Goal: Use online tool/utility: Use online tool/utility

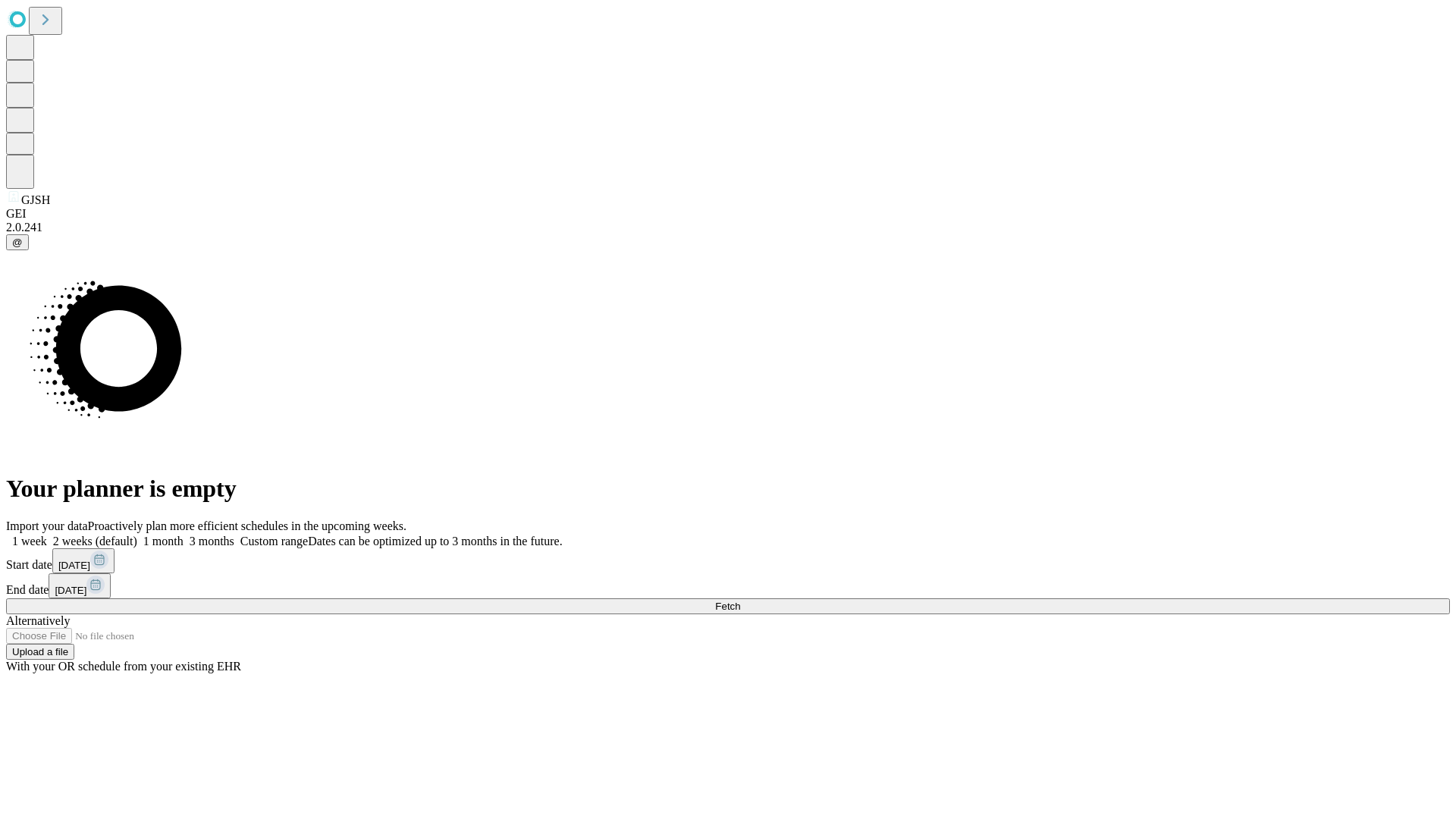
click at [740, 600] on span "Fetch" at bounding box center [727, 606] width 25 height 11
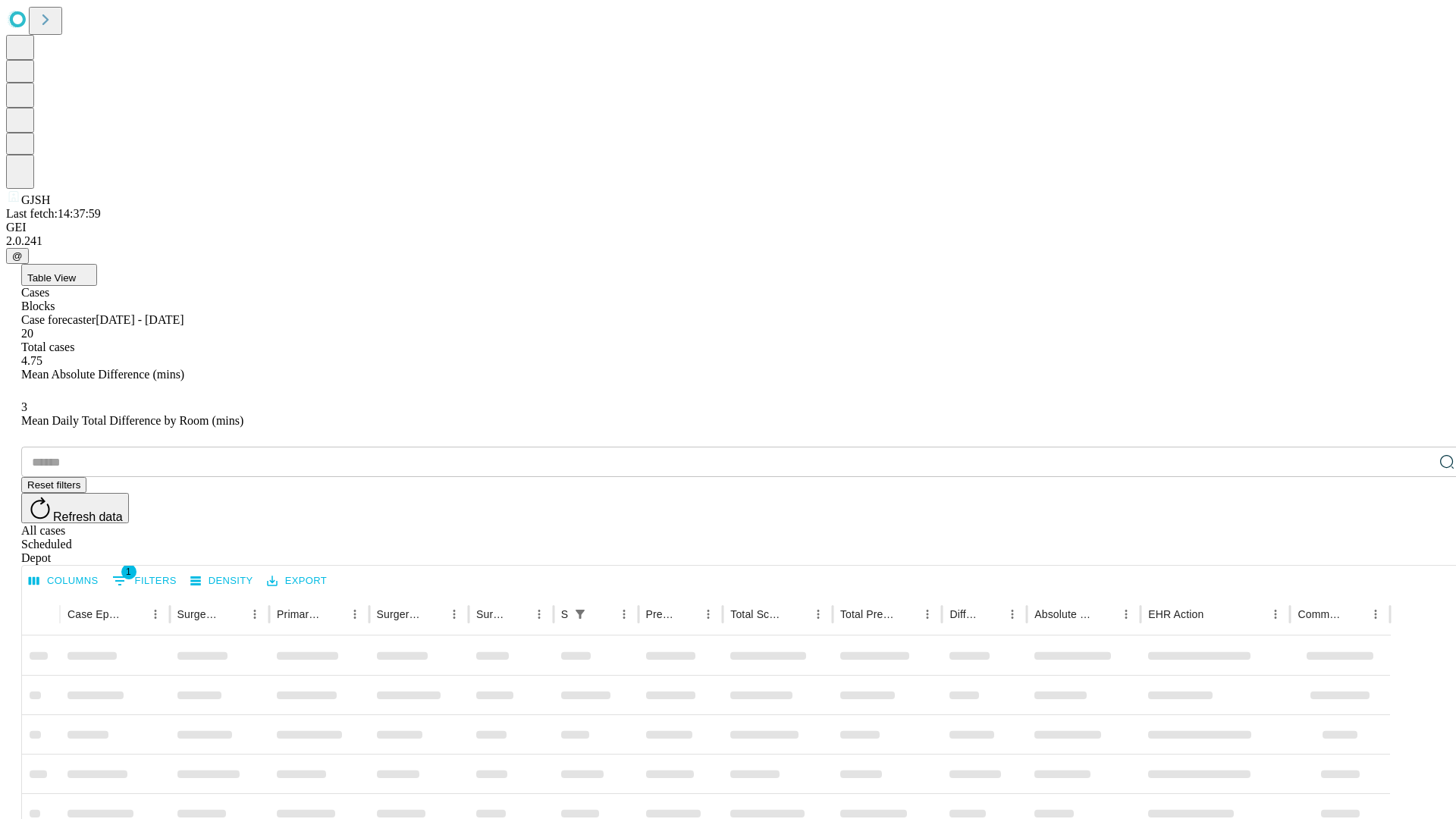
click at [76, 272] on span "Table View" at bounding box center [52, 278] width 49 height 11
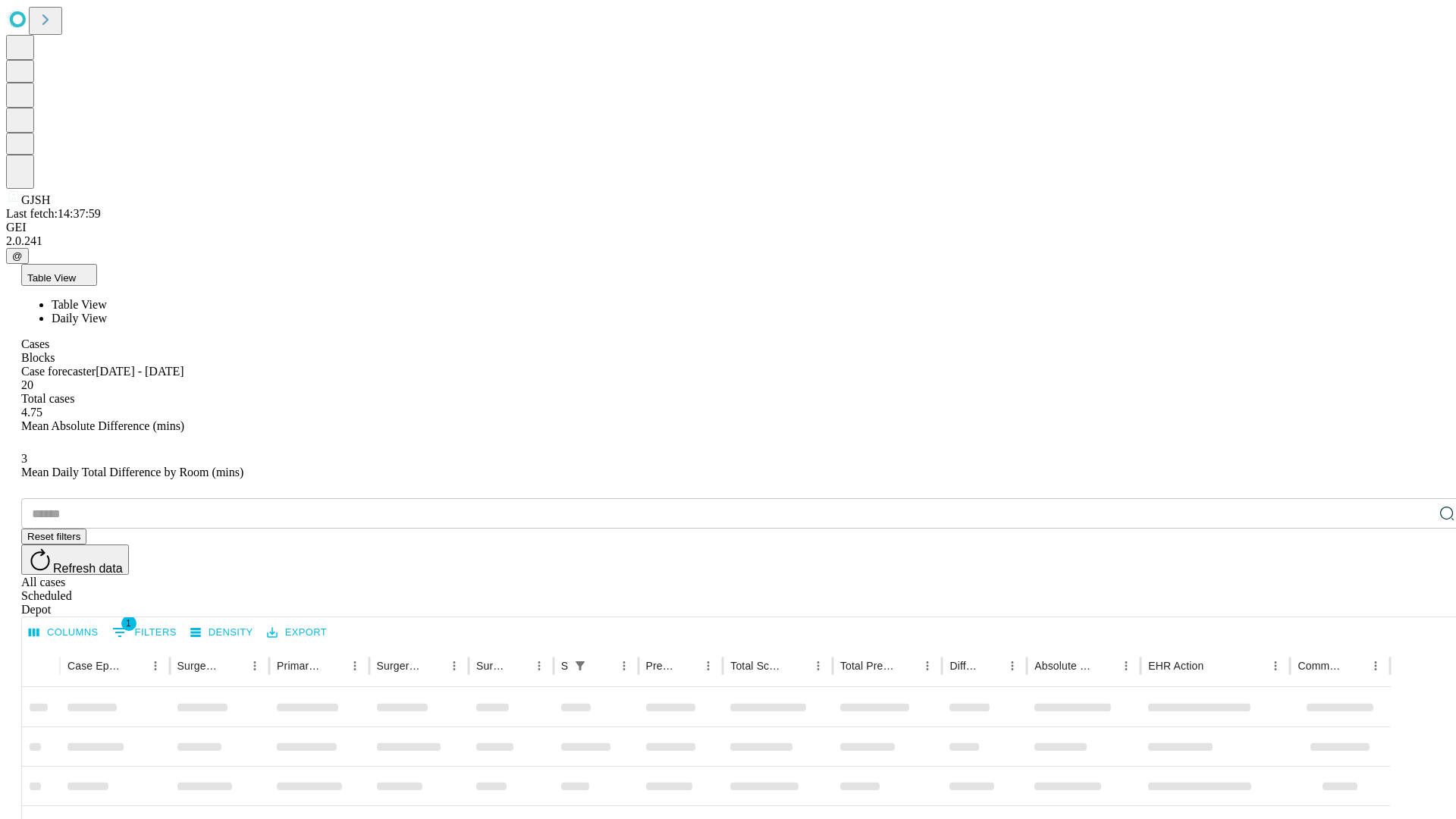
click at [107, 312] on span "Daily View" at bounding box center [79, 318] width 55 height 13
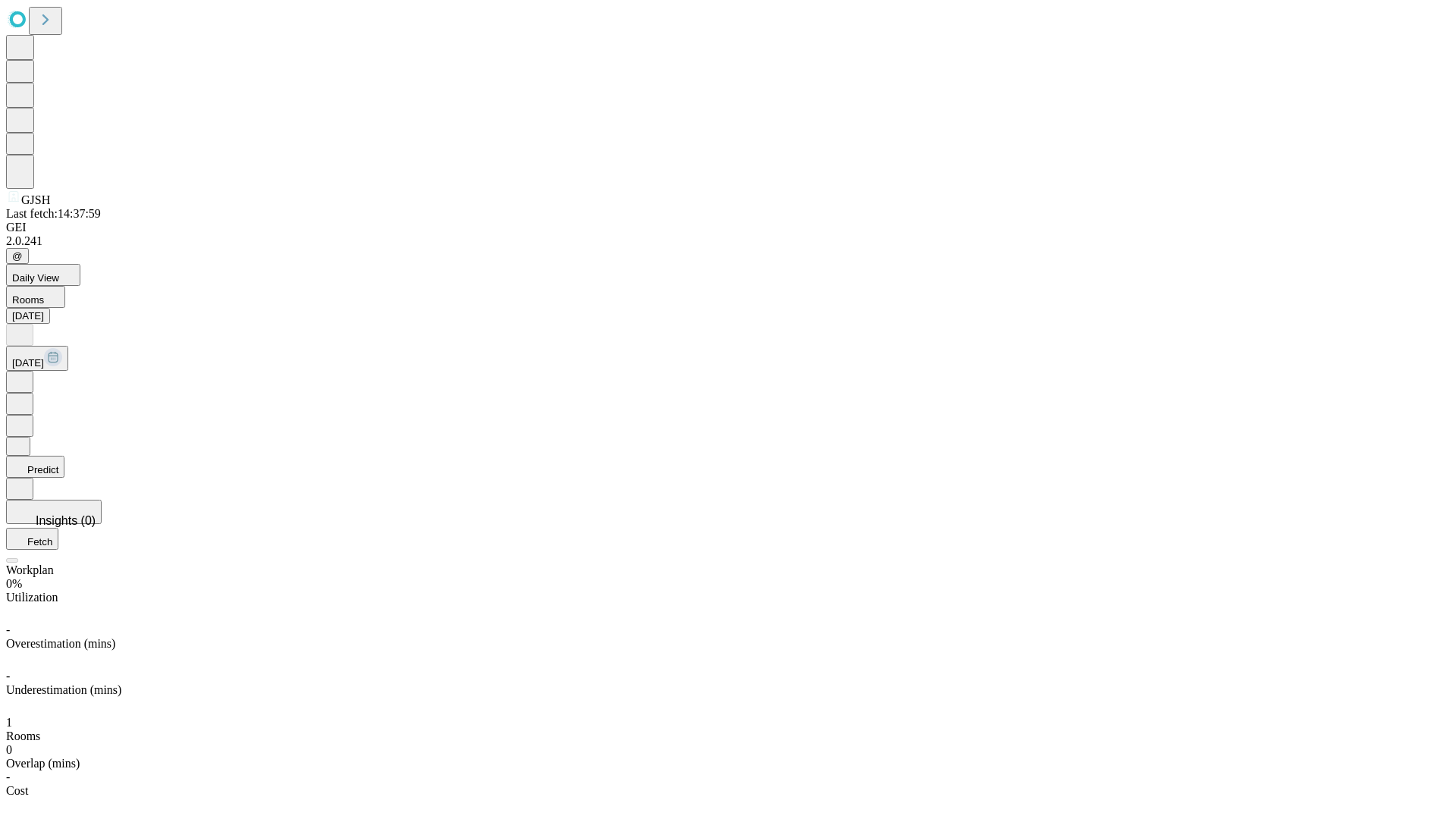
click at [65, 456] on button "Predict" at bounding box center [35, 466] width 58 height 22
